Goal: Transaction & Acquisition: Purchase product/service

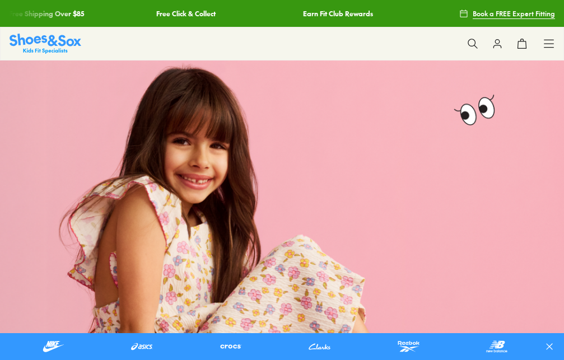
click at [549, 40] on icon at bounding box center [549, 43] width 11 height 11
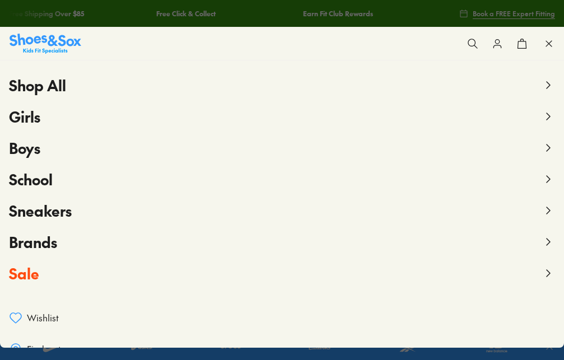
click at [542, 270] on icon at bounding box center [548, 273] width 13 height 13
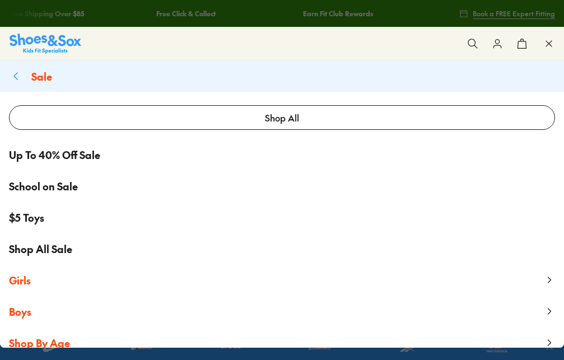
click at [57, 248] on span "Shop All Sale" at bounding box center [40, 249] width 63 height 15
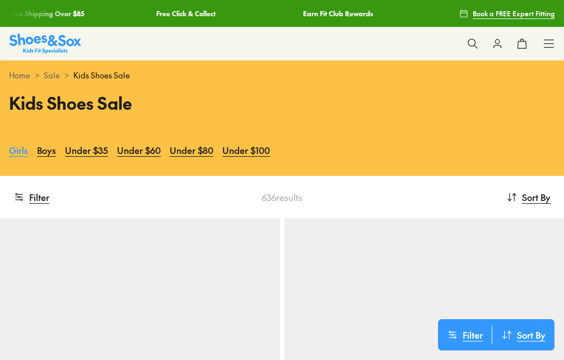
click at [28, 163] on link "Girls" at bounding box center [18, 150] width 19 height 25
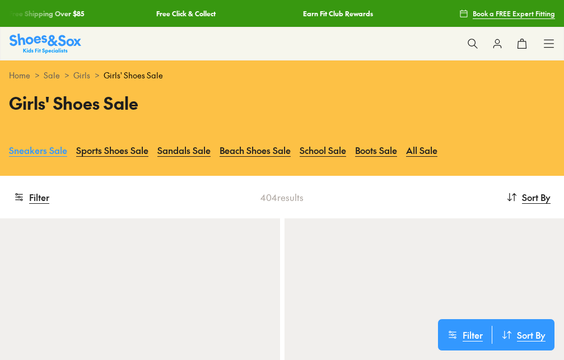
click at [47, 163] on link "Sneakers Sale" at bounding box center [38, 150] width 58 height 25
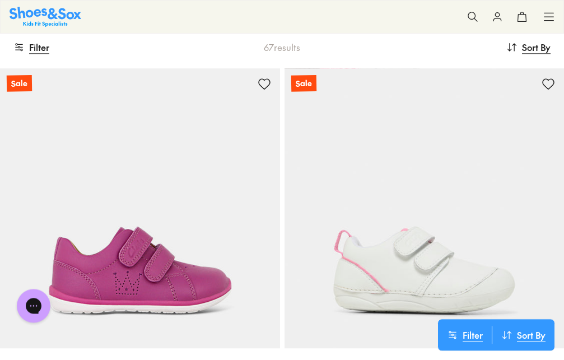
scroll to position [136, 0]
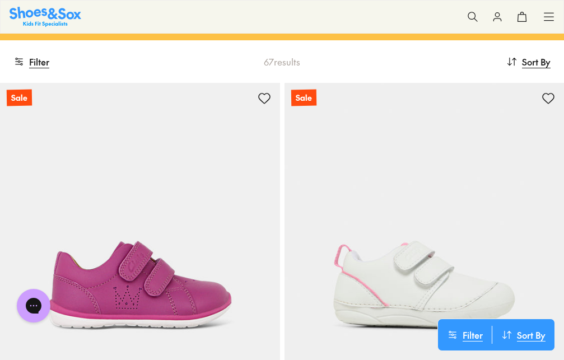
click at [0, 0] on button at bounding box center [0, 0] width 0 height 0
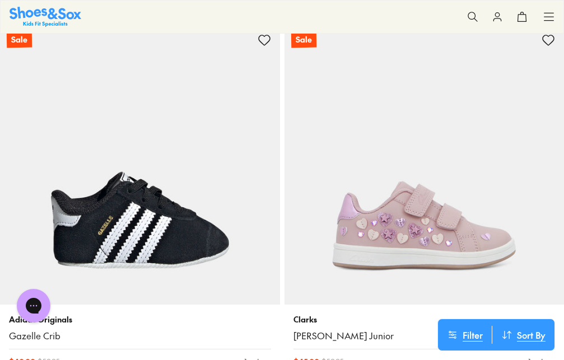
scroll to position [2308, 0]
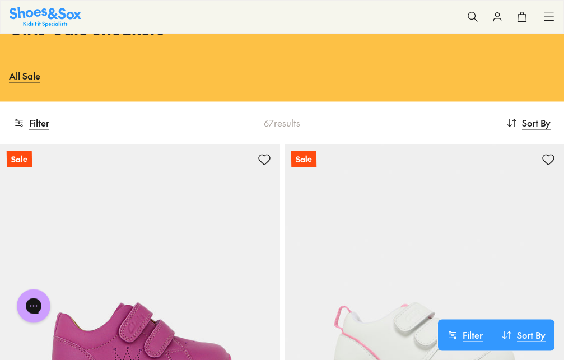
scroll to position [136, 0]
